Goal: Transaction & Acquisition: Purchase product/service

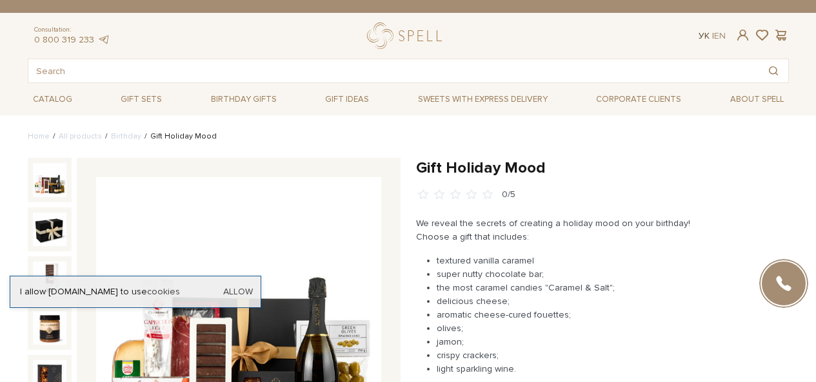
click at [706, 35] on link "Ук" at bounding box center [703, 35] width 11 height 11
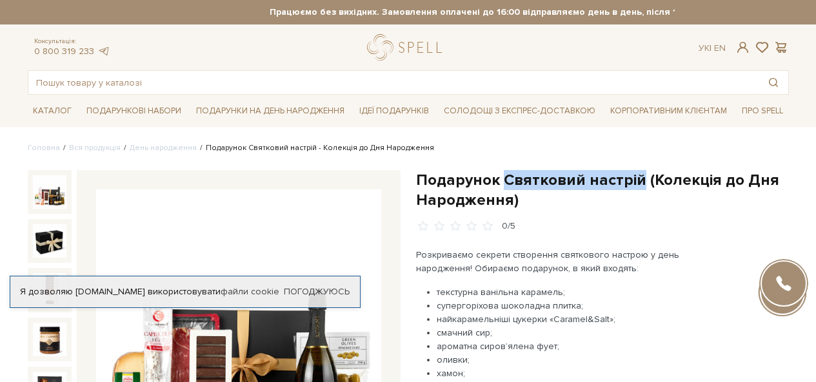
drag, startPoint x: 638, startPoint y: 177, endPoint x: 506, endPoint y: 181, distance: 132.3
click at [506, 181] on h1 "Подарунок Святковий настрій (Колекція до Дня Народження)" at bounding box center [602, 190] width 373 height 40
copy h1 "Святковий настрій"
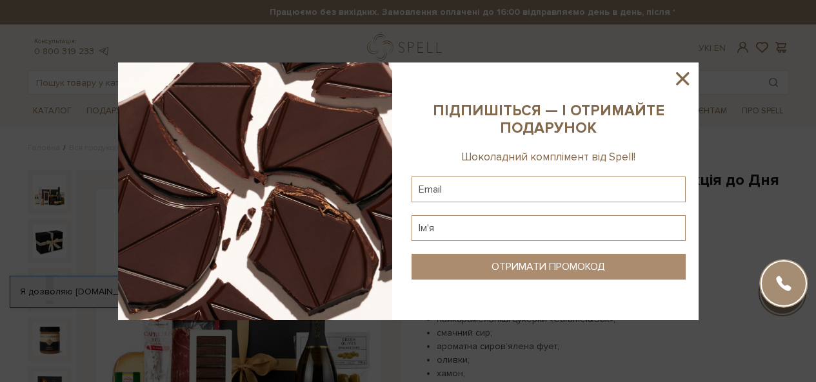
click at [687, 76] on icon at bounding box center [682, 79] width 22 height 22
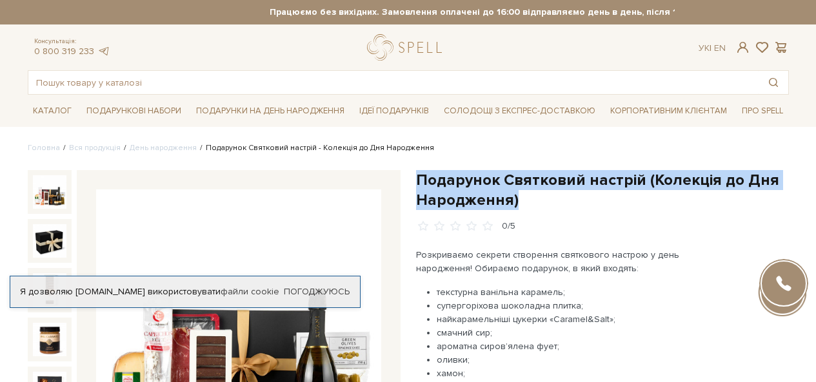
drag, startPoint x: 517, startPoint y: 192, endPoint x: 412, endPoint y: 183, distance: 104.9
copy h1 "Подарунок Святковий настрій (Колекція до Дня Народження)"
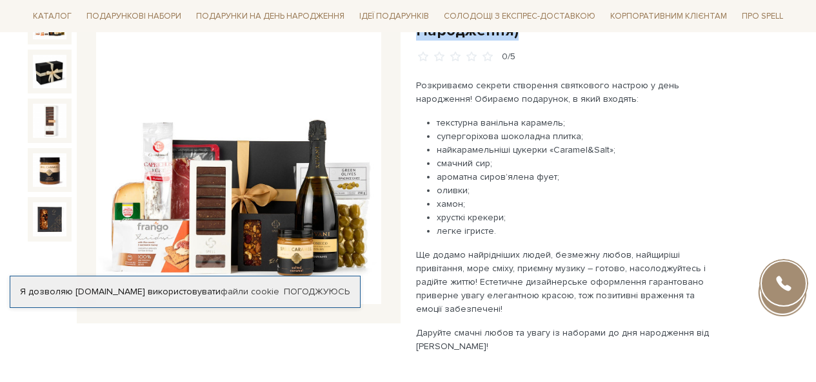
scroll to position [322, 0]
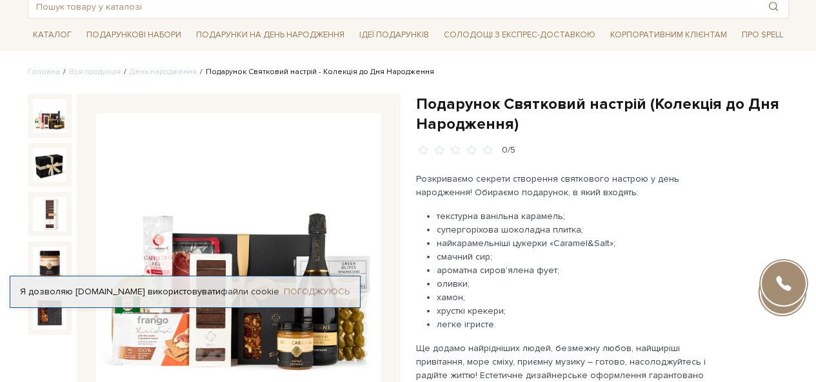
click at [329, 286] on link "Погоджуюсь" at bounding box center [317, 292] width 66 height 12
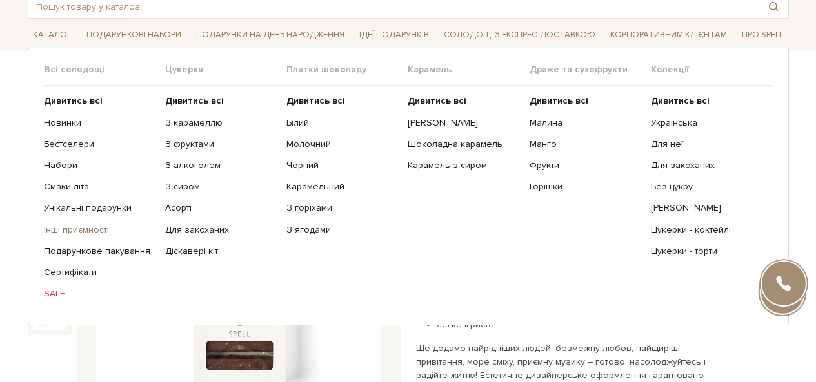
click at [79, 224] on link "Інші приємності" at bounding box center [100, 230] width 112 height 12
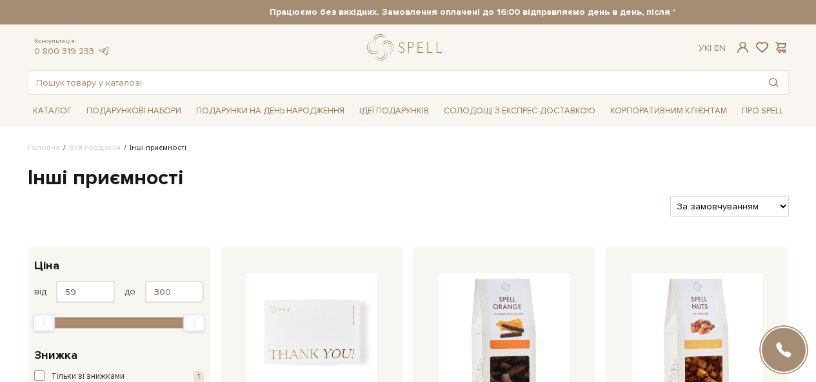
click at [723, 212] on select "За замовчуванням За Ціною (зростання) За Ціною (зменшення) Новинки За популярні…" at bounding box center [729, 207] width 118 height 20
select select "[URL][DOMAIN_NAME]"
click at [670, 197] on select "За замовчуванням За Ціною (зростання) За Ціною (зменшення) Новинки За популярні…" at bounding box center [729, 207] width 118 height 20
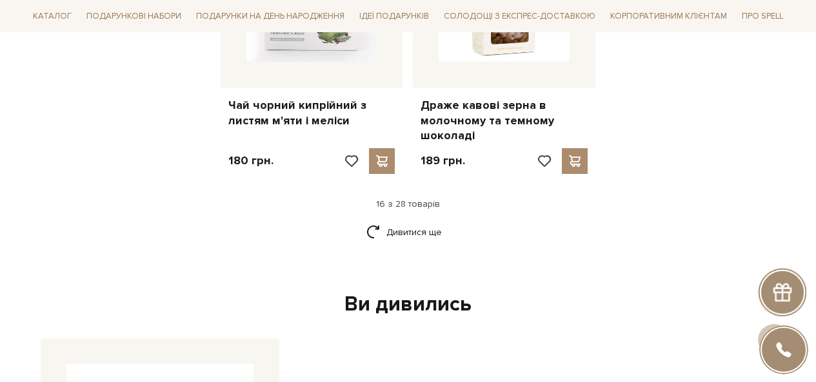
scroll to position [1677, 0]
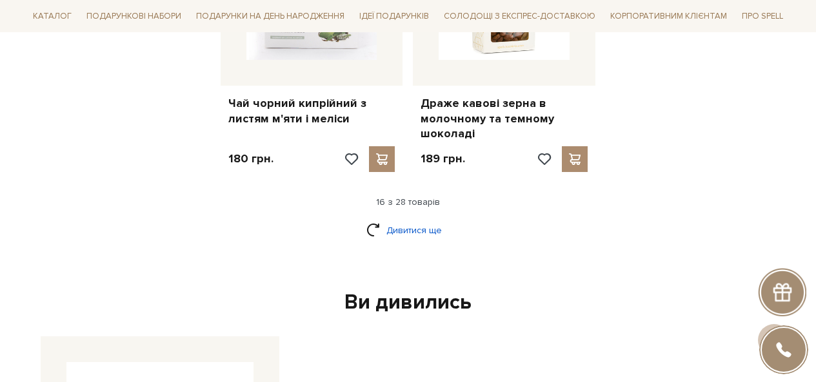
click at [421, 229] on link "Дивитися ще" at bounding box center [408, 230] width 84 height 23
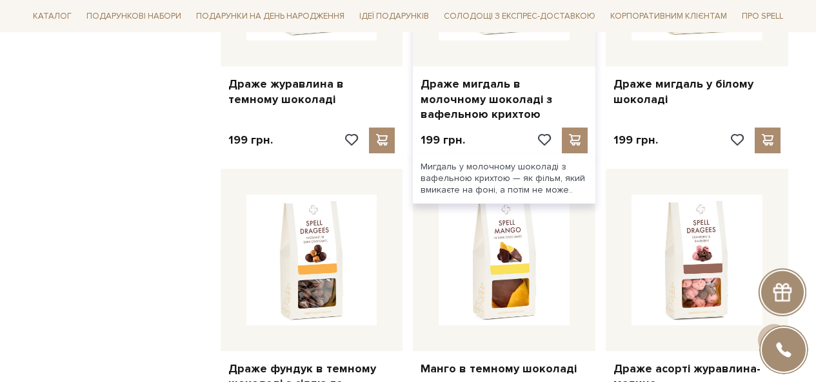
scroll to position [1870, 0]
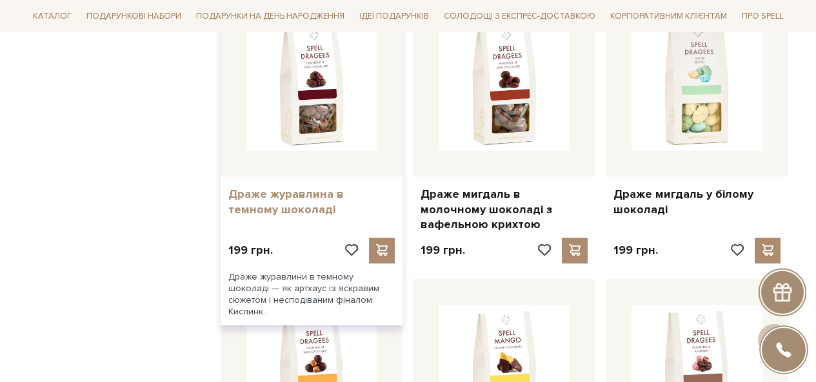
click at [317, 199] on link "Драже журавлина в темному шоколаді" at bounding box center [311, 202] width 167 height 30
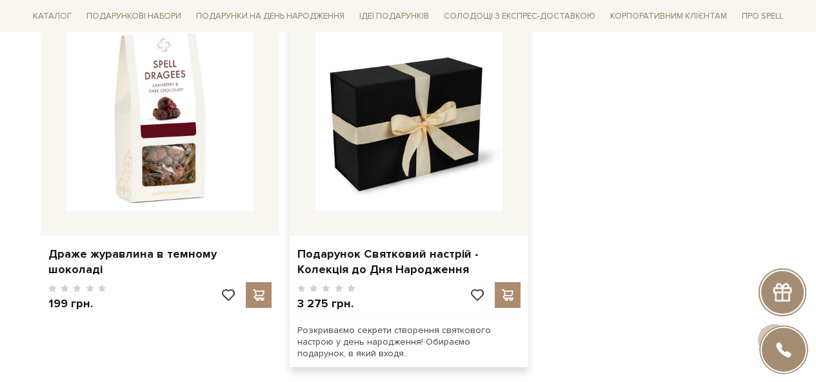
scroll to position [1870, 0]
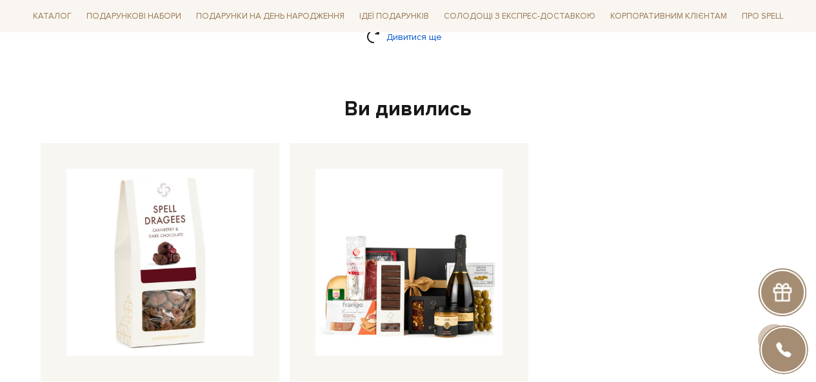
click at [382, 36] on link "Дивитися ще" at bounding box center [408, 37] width 84 height 23
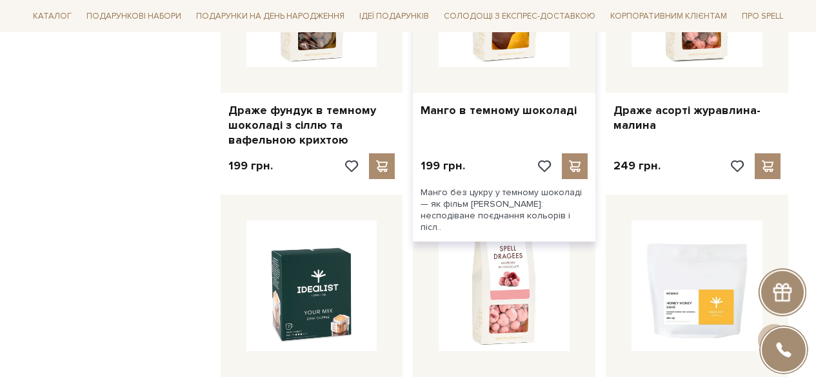
scroll to position [2125, 0]
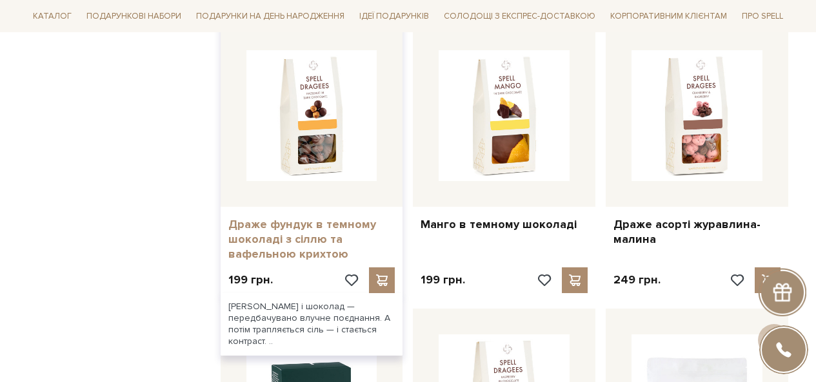
click at [319, 237] on link "Драже фундук в темному шоколаді з сіллю та вафельною крихтою" at bounding box center [311, 239] width 167 height 45
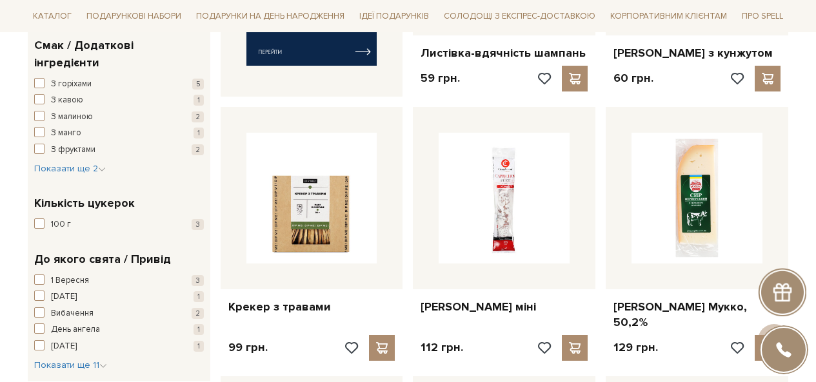
scroll to position [642, 0]
